Goal: Task Accomplishment & Management: Complete application form

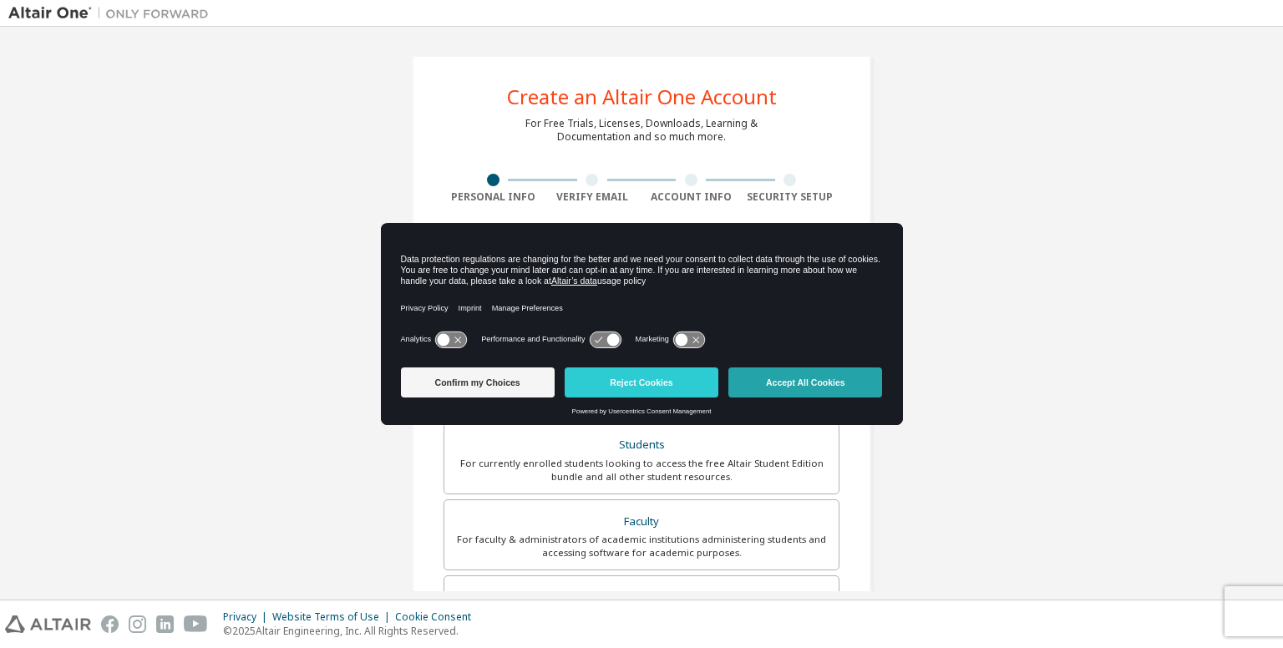
click at [805, 380] on button "Accept All Cookies" at bounding box center [806, 383] width 154 height 30
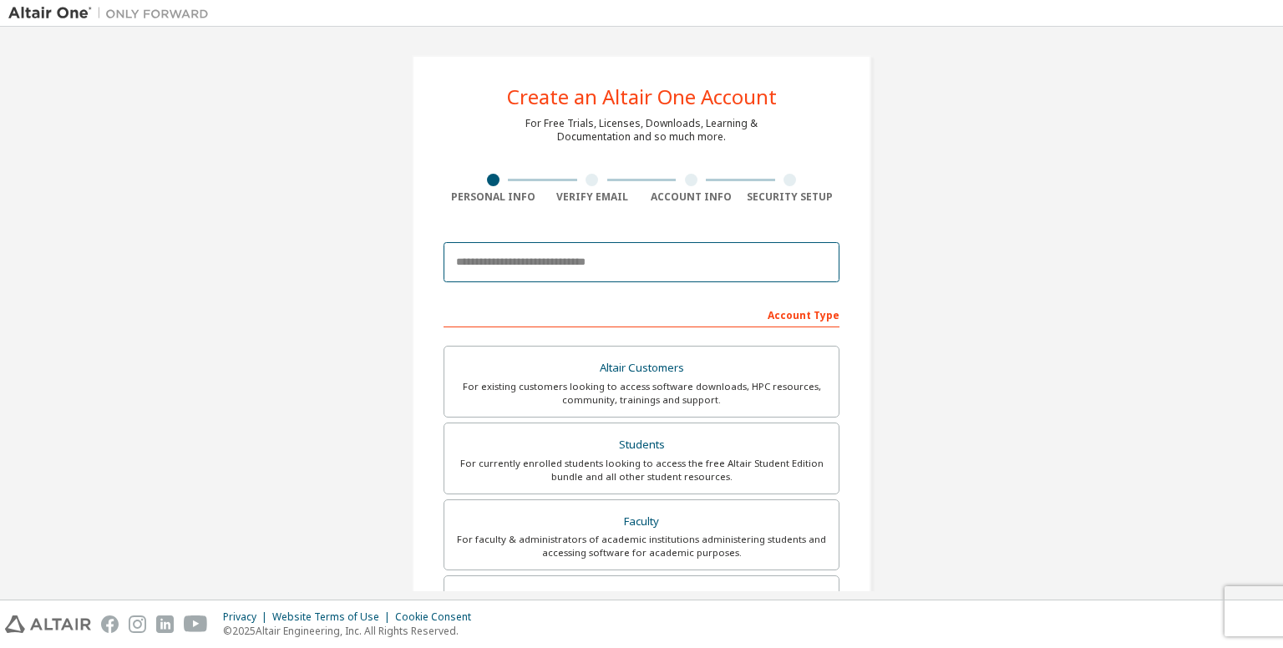
click at [601, 265] on input "email" at bounding box center [642, 262] width 396 height 40
click at [458, 262] on input "**********" at bounding box center [642, 262] width 396 height 40
type input "**********"
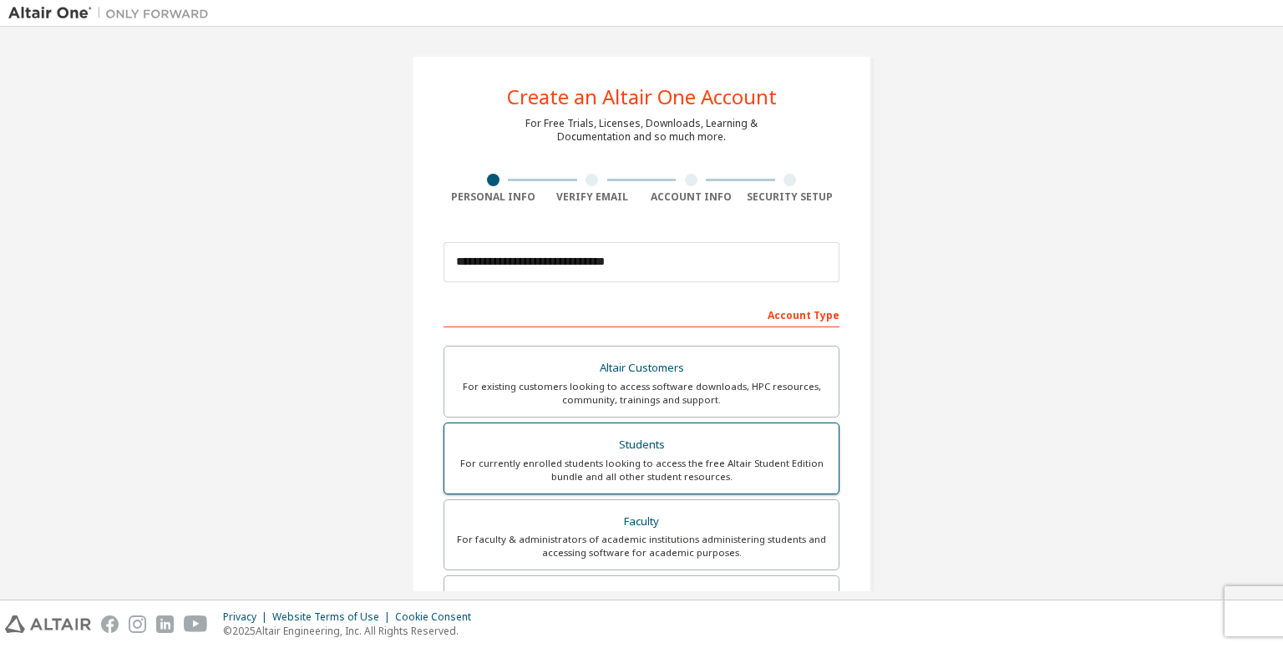
click at [665, 465] on div "For currently enrolled students looking to access the free Altair Student Editi…" at bounding box center [642, 470] width 374 height 27
click at [567, 469] on div "For currently enrolled students looking to access the free Altair Student Editi…" at bounding box center [642, 470] width 374 height 27
click at [666, 453] on div "Students" at bounding box center [642, 445] width 374 height 23
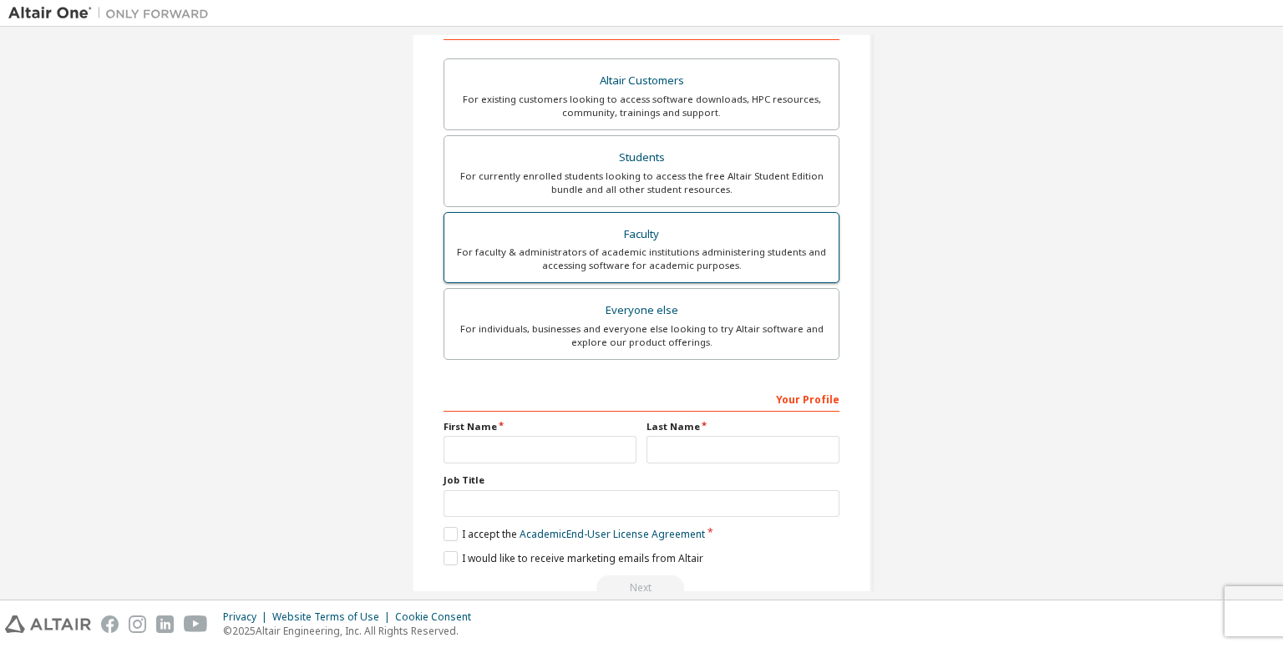
scroll to position [324, 0]
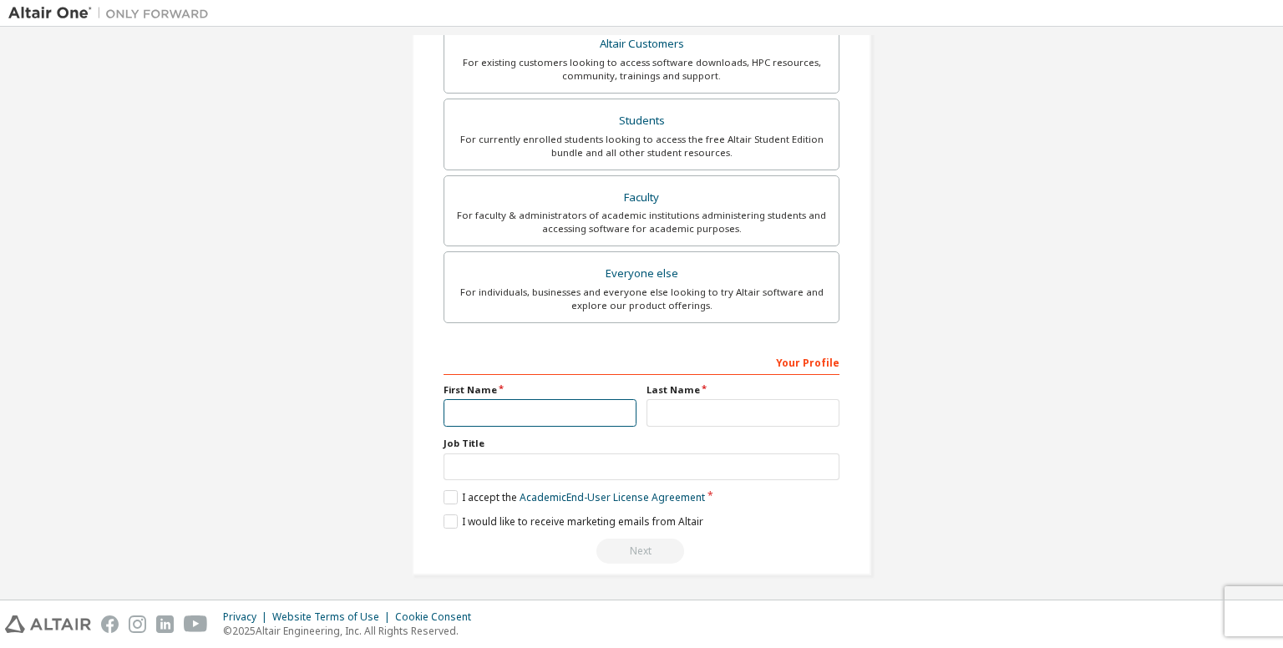
click at [541, 405] on input "text" at bounding box center [540, 413] width 193 height 28
type input "*"
type input "********"
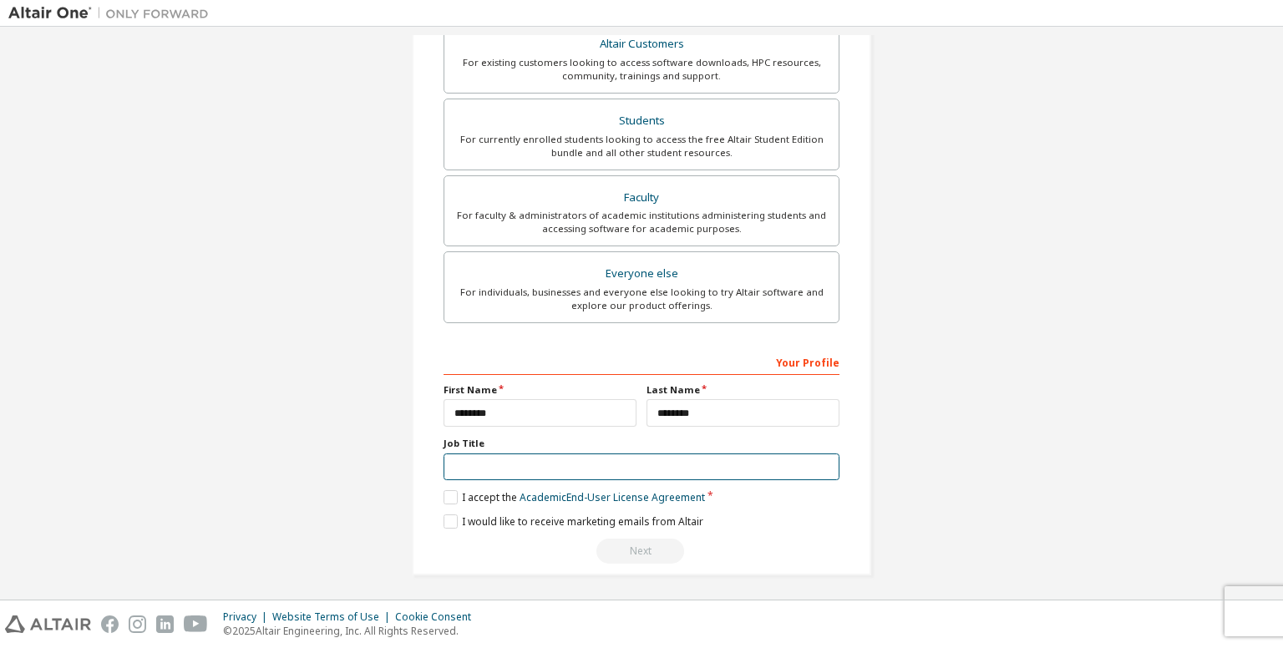
click at [465, 455] on input "text" at bounding box center [642, 468] width 396 height 28
type input "*******"
click at [445, 490] on label "I accept the Academic End-User License Agreement" at bounding box center [575, 497] width 262 height 14
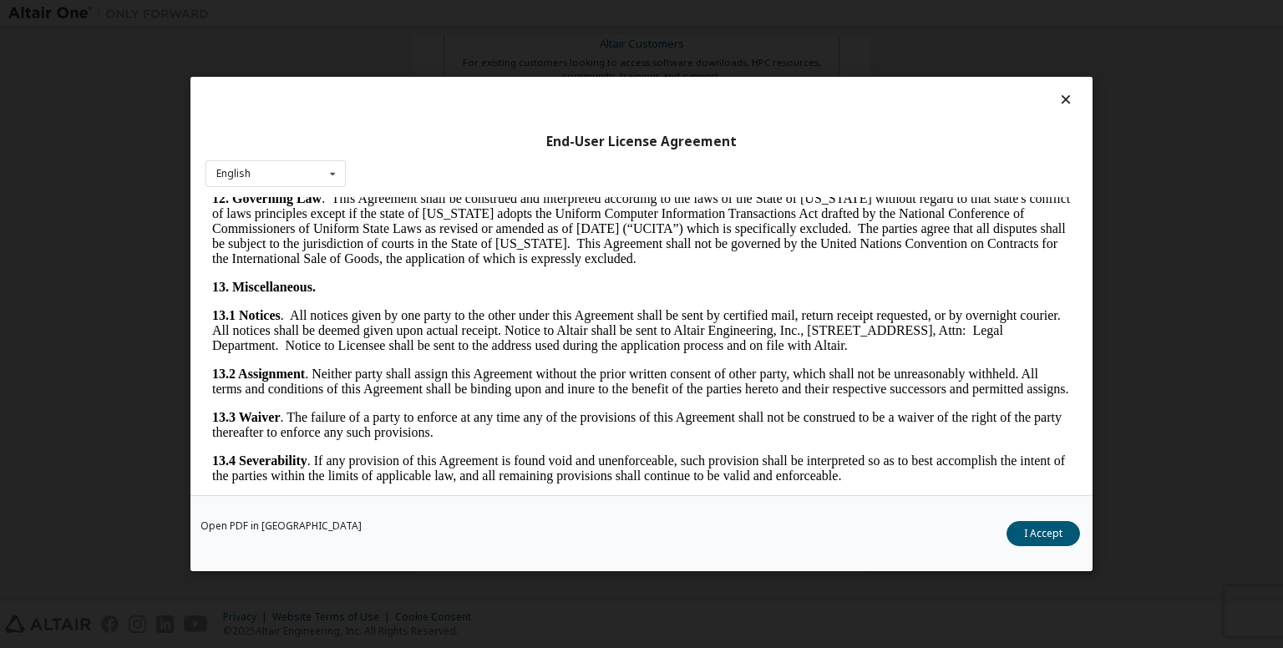
scroll to position [2637, 0]
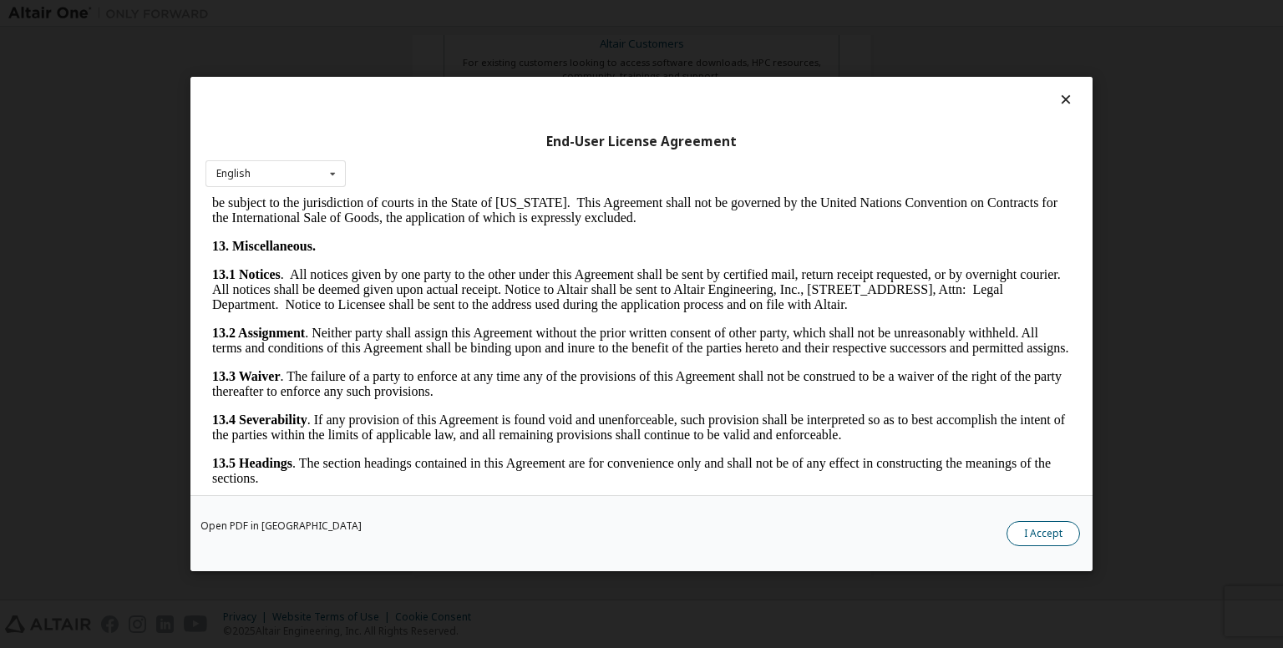
click at [1042, 537] on button "I Accept" at bounding box center [1044, 533] width 74 height 25
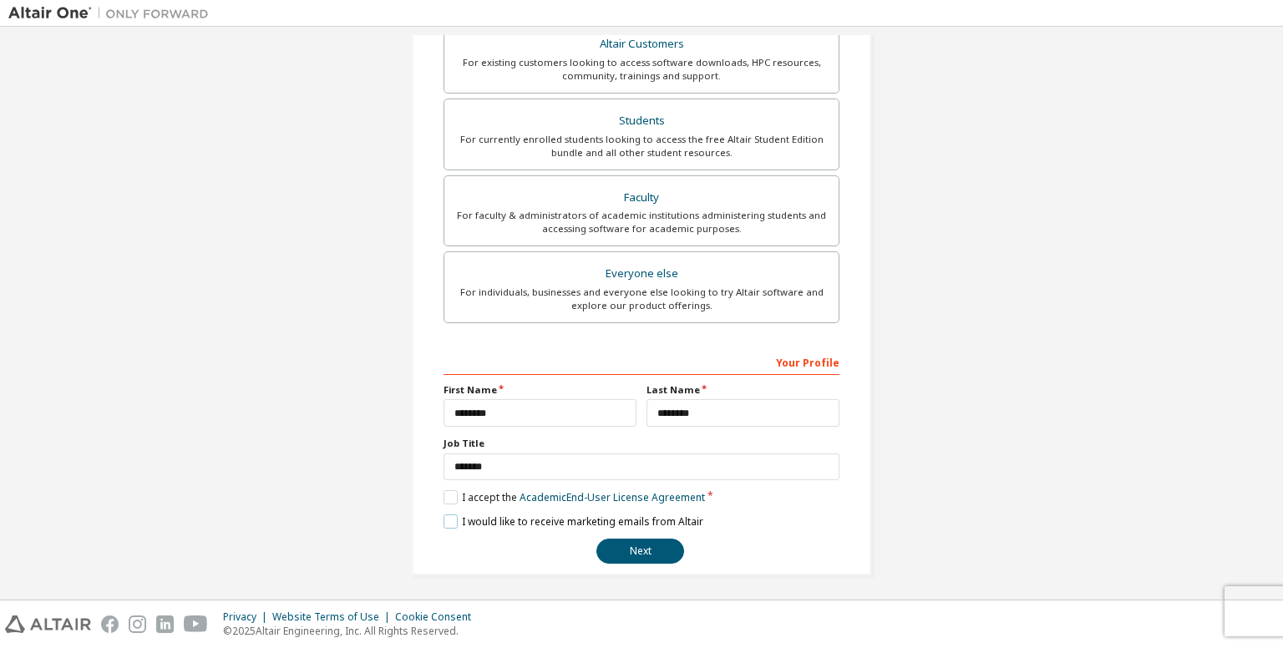
click at [446, 519] on label "I would like to receive marketing emails from Altair" at bounding box center [574, 522] width 260 height 14
click at [445, 518] on label "I would like to receive marketing emails from Altair" at bounding box center [574, 522] width 260 height 14
click at [641, 547] on button "Next" at bounding box center [641, 551] width 88 height 25
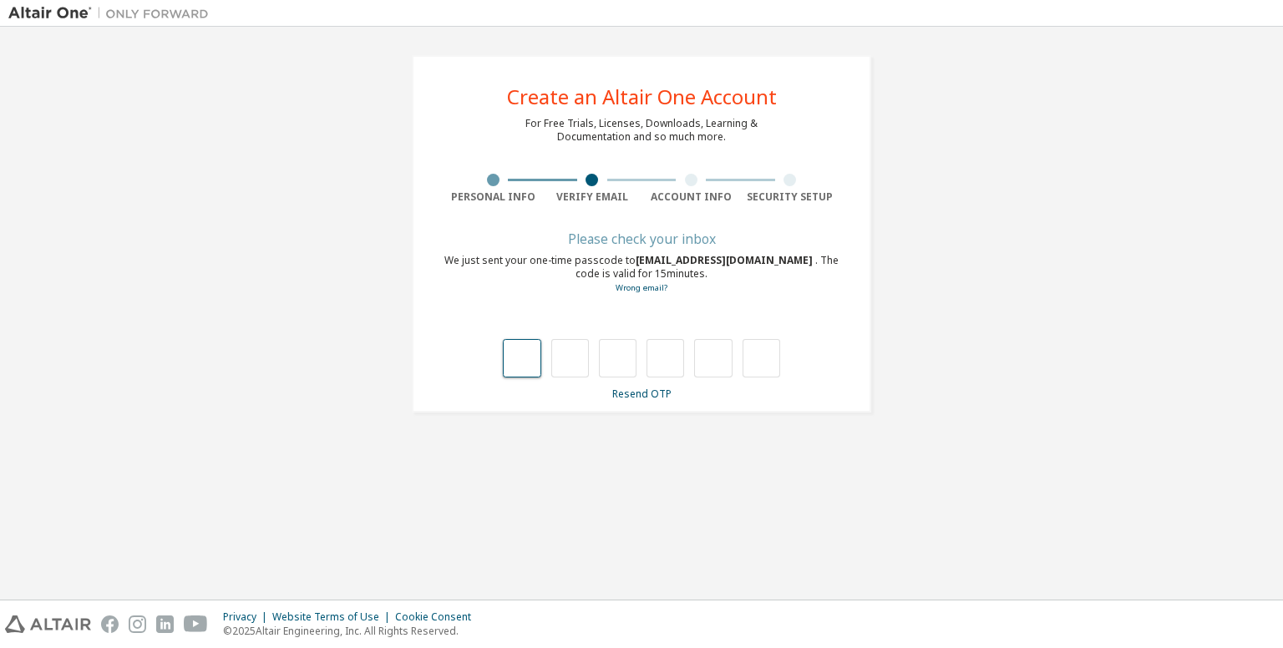
type input "*"
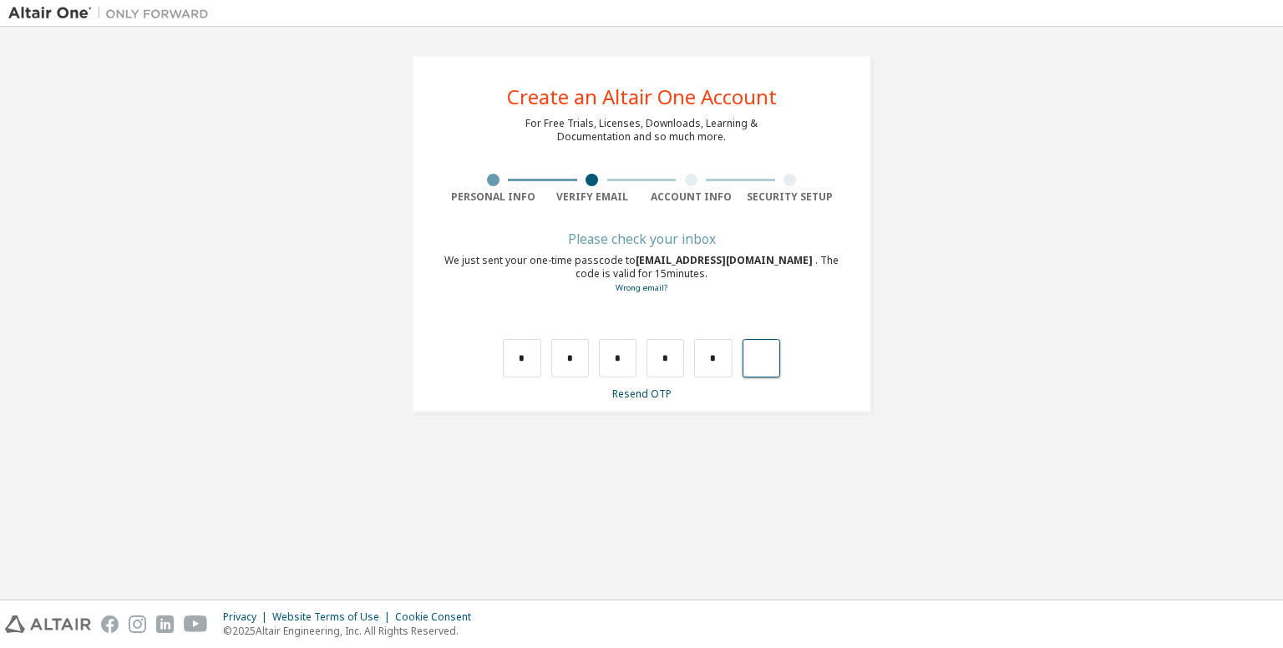
type input "*"
